Goal: Check status: Check status

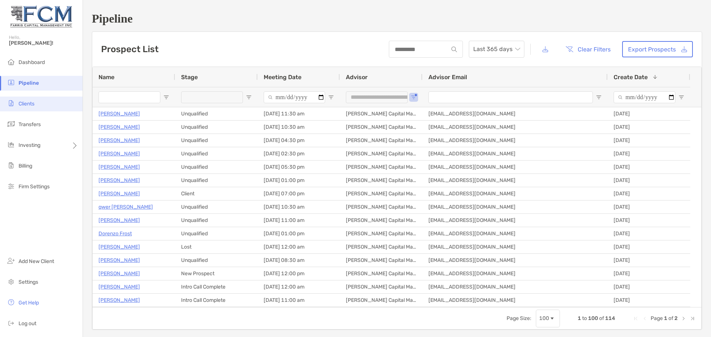
click at [29, 103] on span "Clients" at bounding box center [27, 104] width 16 height 6
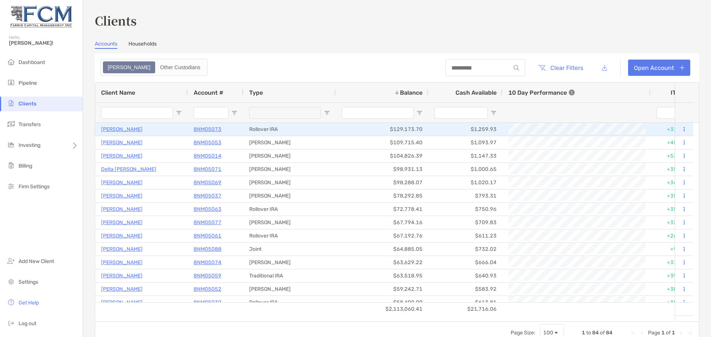
click at [117, 129] on p "[PERSON_NAME]" at bounding box center [121, 129] width 41 height 9
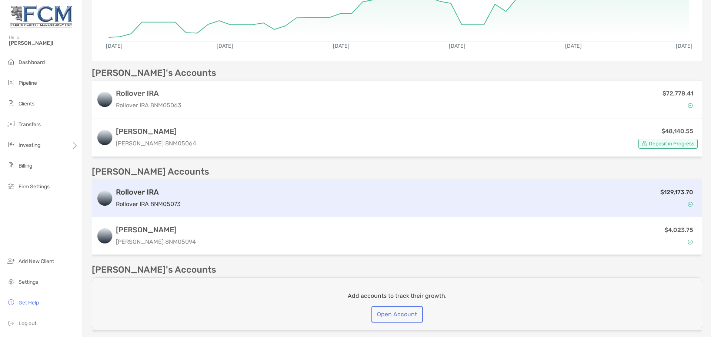
scroll to position [143, 0]
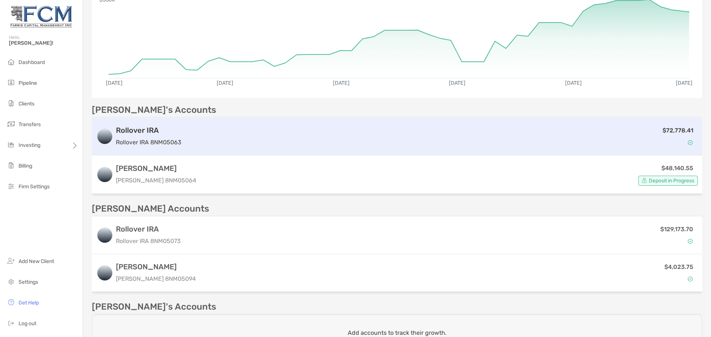
click at [143, 137] on div "Rollover IRA Rollover IRA 8NM05063" at bounding box center [149, 136] width 66 height 21
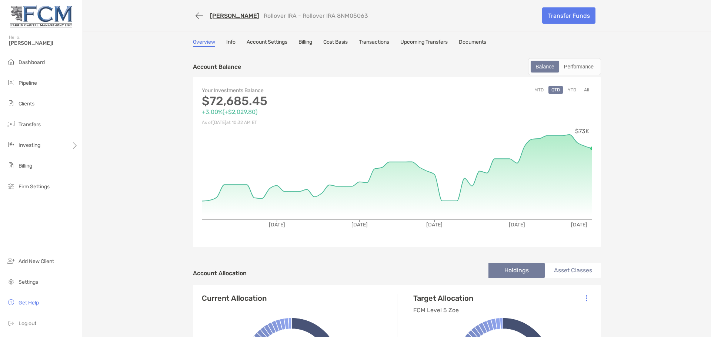
click at [227, 43] on link "Info" at bounding box center [230, 43] width 9 height 8
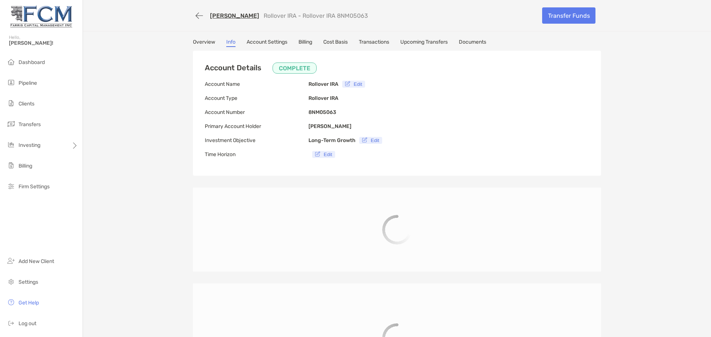
type input "**********"
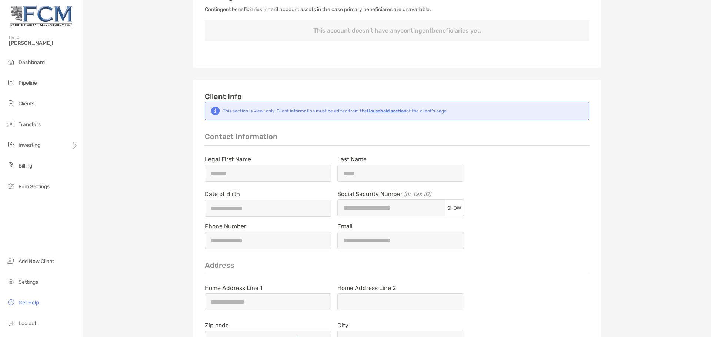
scroll to position [444, 0]
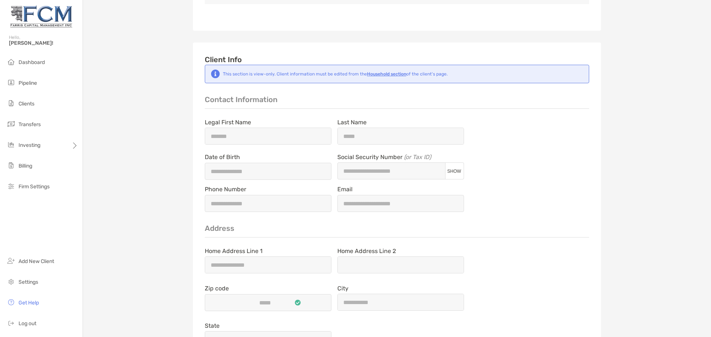
click at [457, 173] on span "SHOW" at bounding box center [454, 171] width 14 height 5
click at [457, 173] on button "HIDE" at bounding box center [454, 171] width 19 height 6
type input "**********"
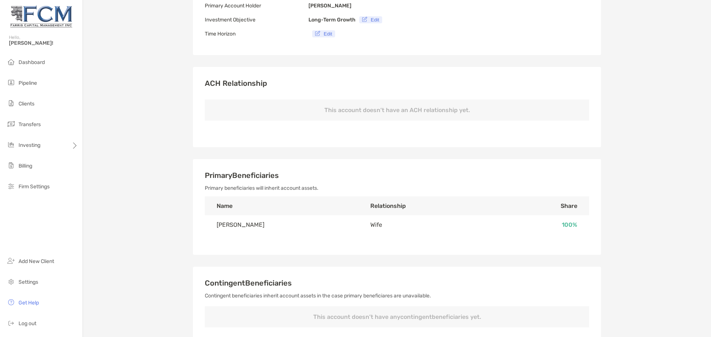
scroll to position [0, 0]
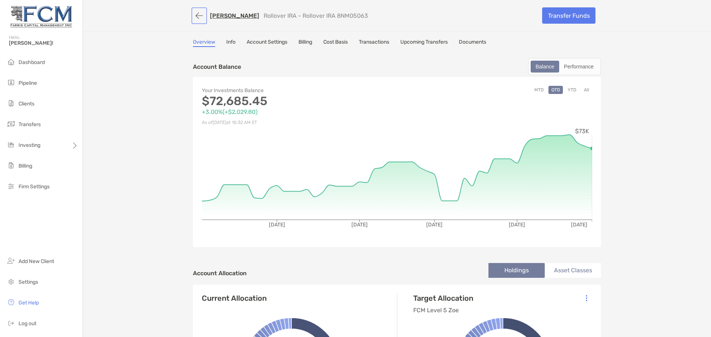
click at [196, 15] on button "button" at bounding box center [199, 16] width 13 height 14
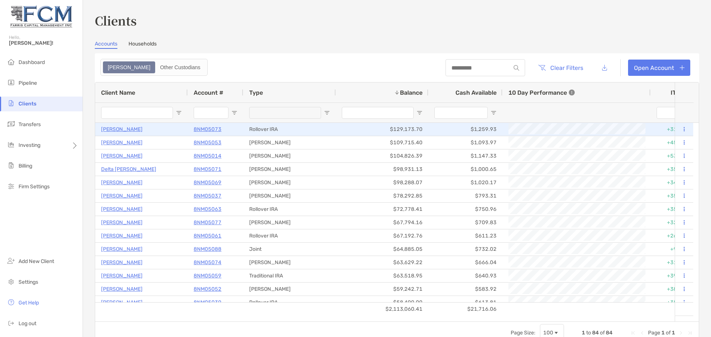
click at [118, 127] on p "[PERSON_NAME]" at bounding box center [121, 129] width 41 height 9
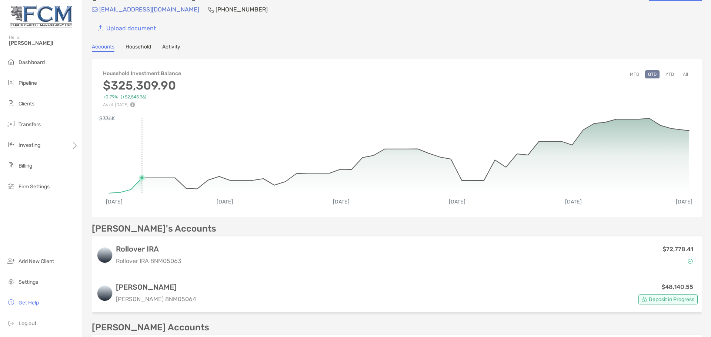
scroll to position [37, 0]
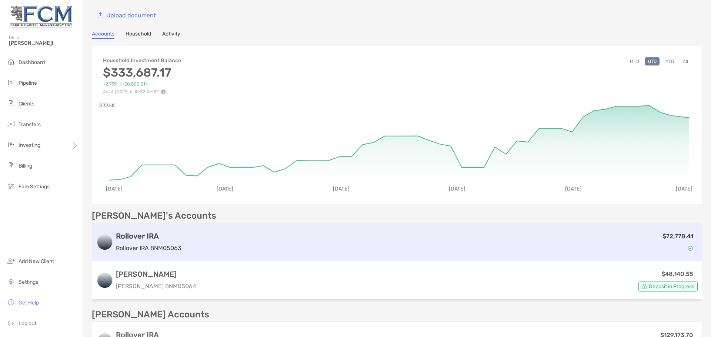
click at [145, 247] on p "Rollover IRA 8NM05063" at bounding box center [149, 248] width 66 height 9
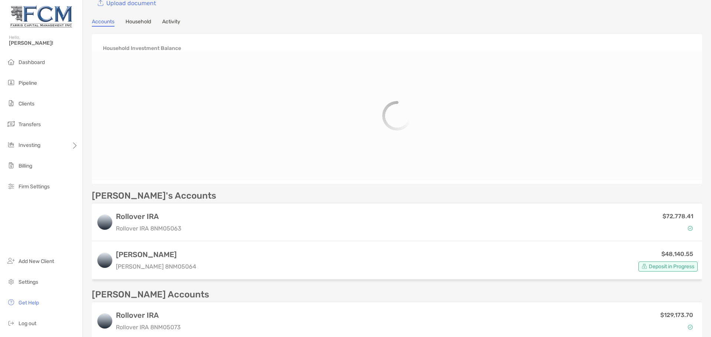
scroll to position [74, 0]
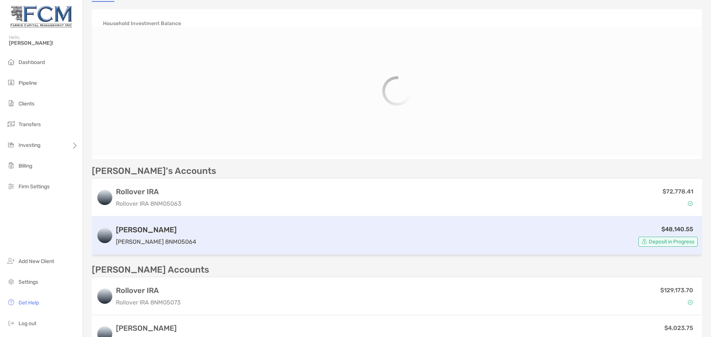
click at [147, 236] on div "[PERSON_NAME] [PERSON_NAME] 8NM05064" at bounding box center [156, 236] width 80 height 21
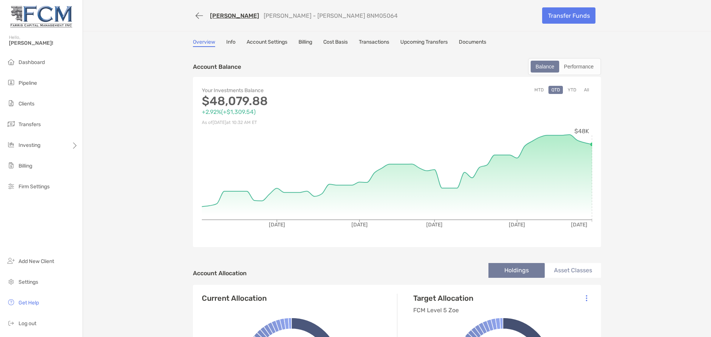
click at [228, 41] on link "Info" at bounding box center [230, 43] width 9 height 8
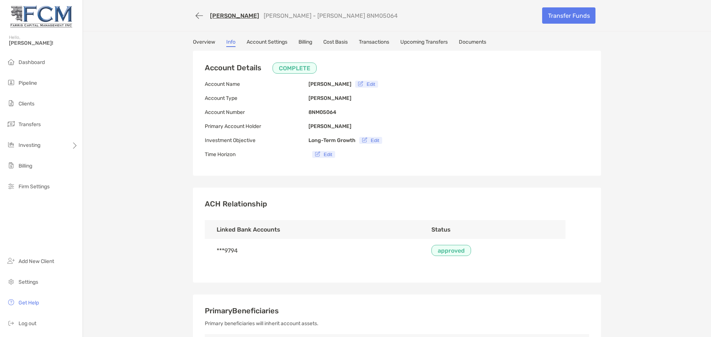
type input "**********"
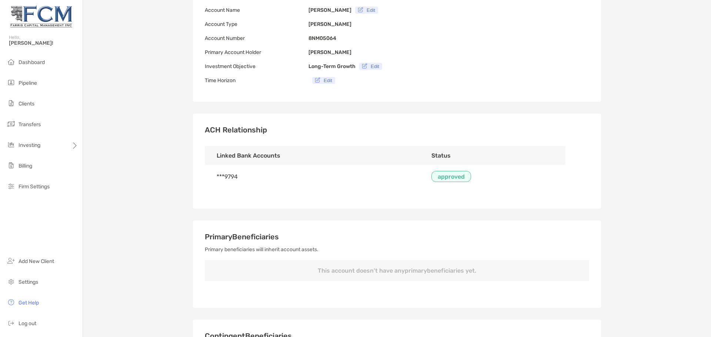
click at [233, 177] on td "***9794" at bounding box center [312, 176] width 215 height 23
drag, startPoint x: 231, startPoint y: 177, endPoint x: 215, endPoint y: 173, distance: 16.7
click at [231, 177] on td "***9794" at bounding box center [312, 176] width 215 height 23
click at [213, 172] on td "***9794" at bounding box center [312, 176] width 215 height 23
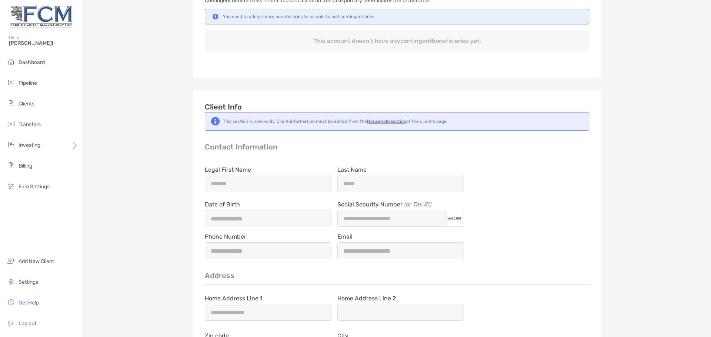
scroll to position [481, 0]
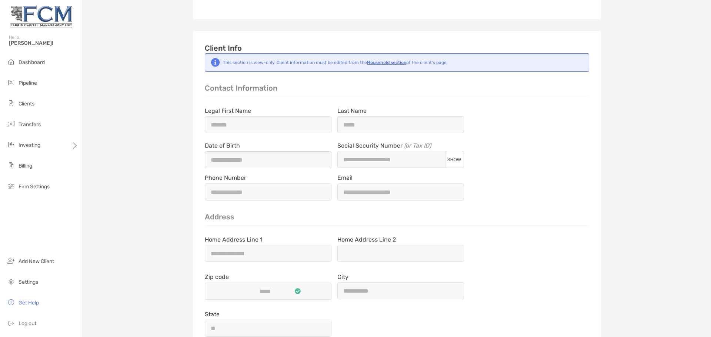
click at [454, 163] on span "SHOW" at bounding box center [454, 159] width 14 height 5
type input "**********"
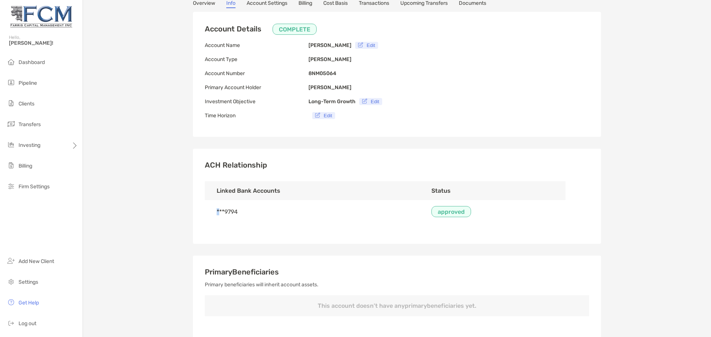
scroll to position [0, 0]
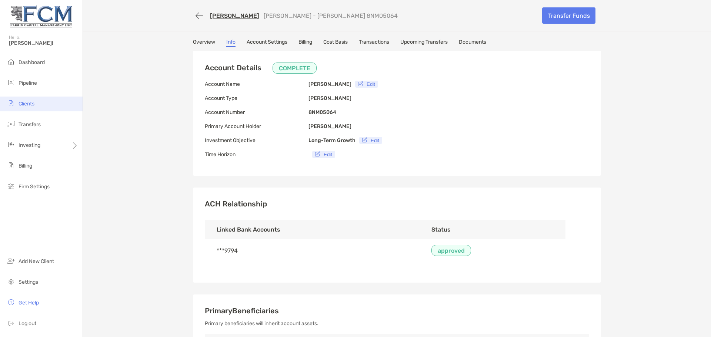
click at [27, 103] on span "Clients" at bounding box center [27, 104] width 16 height 6
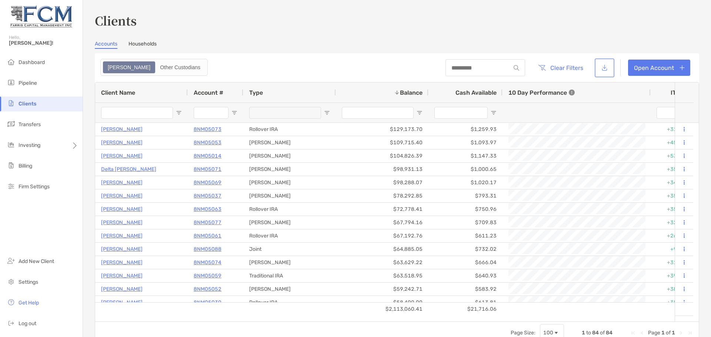
click at [596, 70] on button "button" at bounding box center [604, 68] width 17 height 16
click at [596, 71] on button "button" at bounding box center [604, 68] width 17 height 16
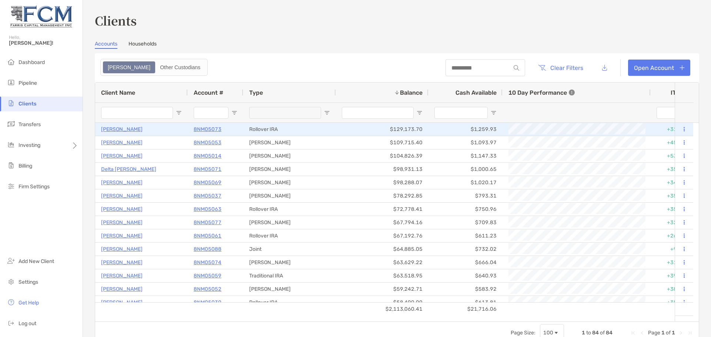
click at [124, 126] on p "[PERSON_NAME]" at bounding box center [121, 129] width 41 height 9
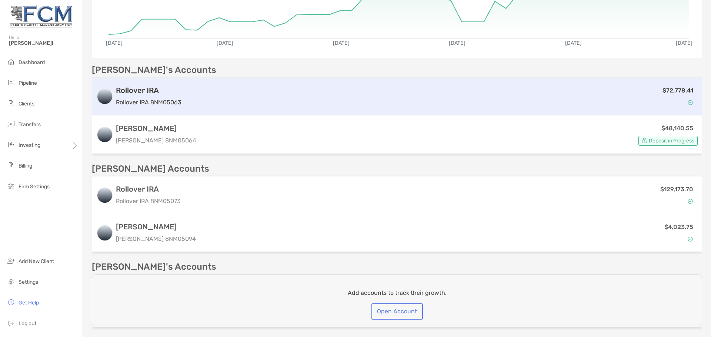
scroll to position [148, 0]
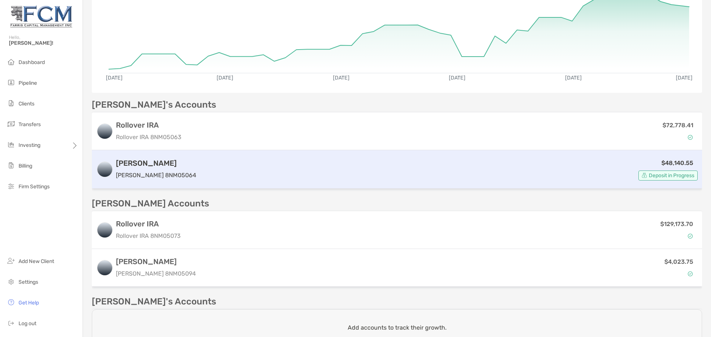
click at [243, 178] on div "$48,140.55 Deposit in Progress" at bounding box center [448, 170] width 498 height 22
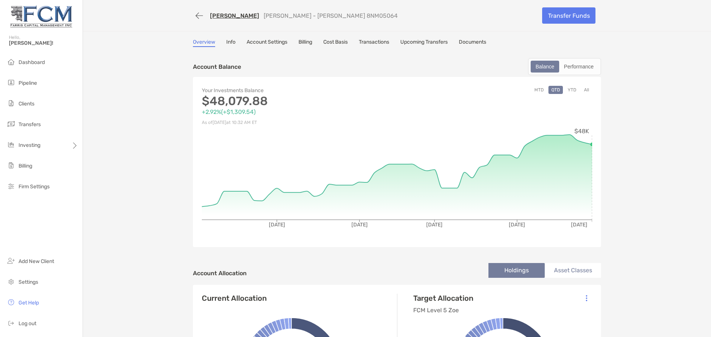
click at [417, 40] on link "Upcoming Transfers" at bounding box center [423, 43] width 47 height 8
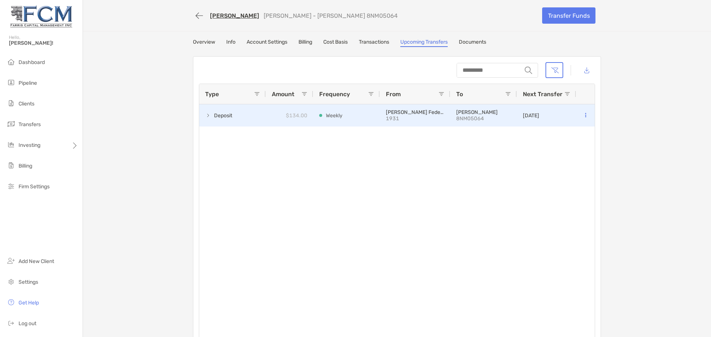
click at [206, 117] on span at bounding box center [208, 116] width 6 height 6
click at [585, 116] on icon at bounding box center [585, 115] width 1 height 5
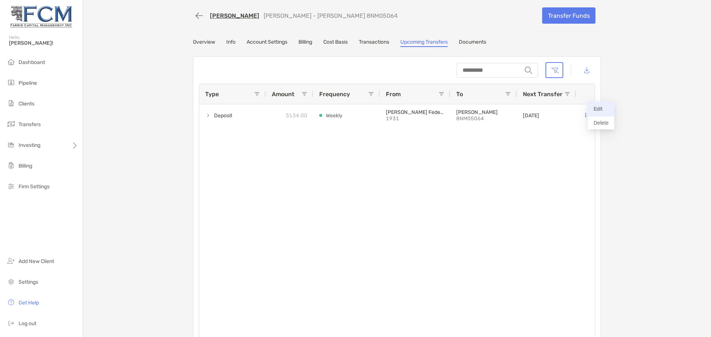
click at [600, 107] on p "Edit" at bounding box center [601, 108] width 15 height 9
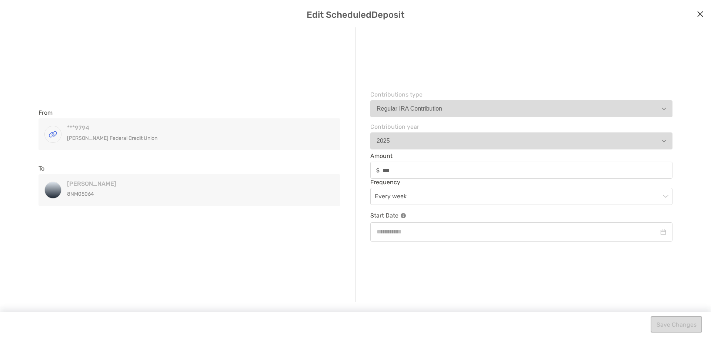
click at [64, 136] on div "***[STREET_ADDRESS][PERSON_NAME]" at bounding box center [190, 135] width 302 height 32
click at [80, 205] on div "[PERSON_NAME] 8NM05064" at bounding box center [190, 190] width 302 height 32
click at [80, 190] on p "8NM05064" at bounding box center [187, 194] width 240 height 9
click at [45, 129] on div "modal" at bounding box center [52, 134] width 17 height 17
